Goal: Navigation & Orientation: Find specific page/section

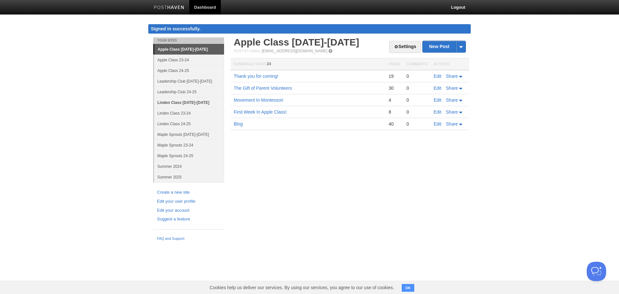
click at [186, 103] on link "Linden Class [DATE]-[DATE]" at bounding box center [189, 102] width 70 height 11
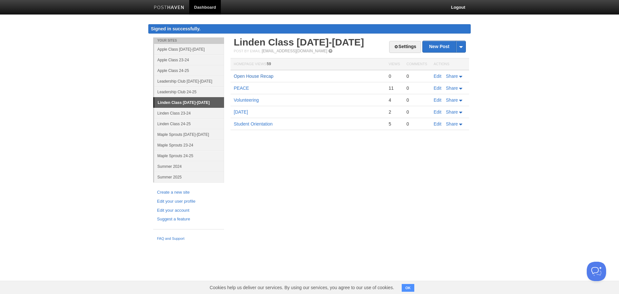
click at [265, 77] on link "Open House Recap" at bounding box center [254, 75] width 40 height 5
click at [176, 80] on link "Leadership Club [DATE]-[DATE]" at bounding box center [189, 81] width 70 height 11
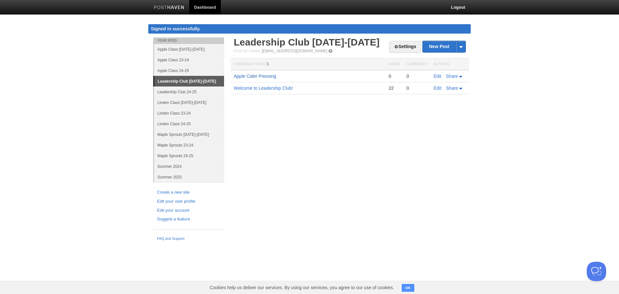
click at [272, 75] on link "Apple Cider Pressing" at bounding box center [255, 75] width 43 height 5
click at [257, 86] on link "Welcome to Leadership Club!" at bounding box center [263, 87] width 59 height 5
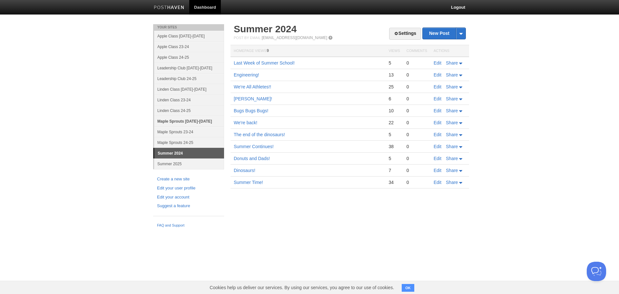
click at [179, 122] on link "Maple Sprouts [DATE]-[DATE]" at bounding box center [189, 121] width 70 height 11
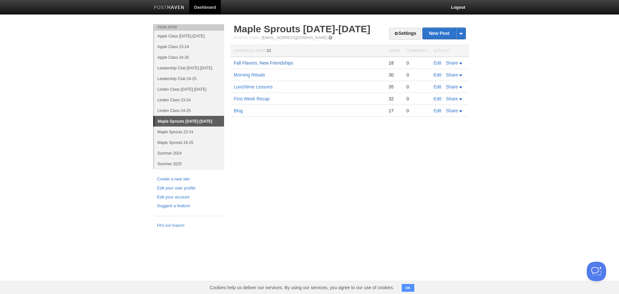
click at [254, 61] on link "Fall Flavors, New Friendships" at bounding box center [263, 62] width 59 height 5
click at [170, 89] on link "Linden Class [DATE]-[DATE]" at bounding box center [189, 89] width 70 height 11
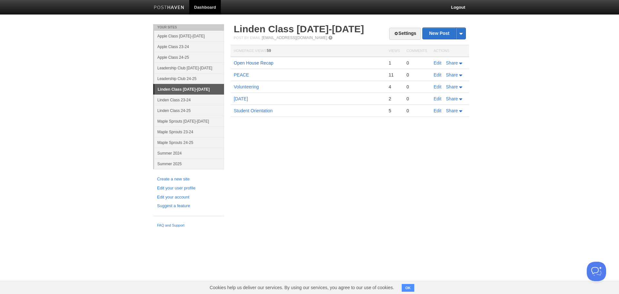
click at [238, 62] on link "Open House Recap" at bounding box center [254, 62] width 40 height 5
